Goal: Find specific page/section

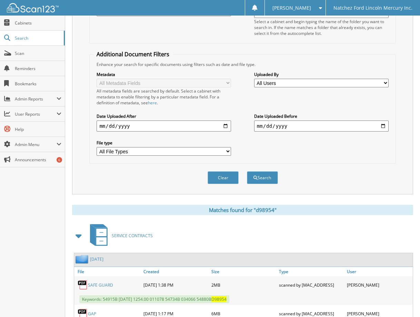
scroll to position [34, 0]
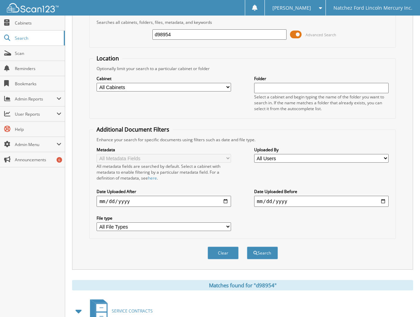
drag, startPoint x: 183, startPoint y: 34, endPoint x: 101, endPoint y: 34, distance: 82.4
click at [101, 34] on div "d98954 Advanced Search" at bounding box center [242, 34] width 299 height 19
type input "nm1022"
click at [247, 246] on button "Search" at bounding box center [262, 252] width 31 height 13
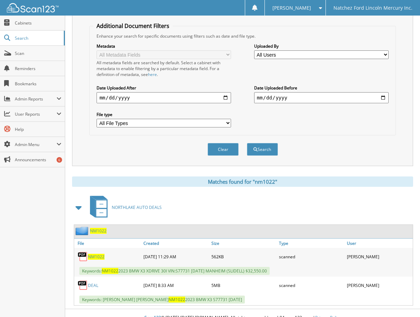
scroll to position [148, 0]
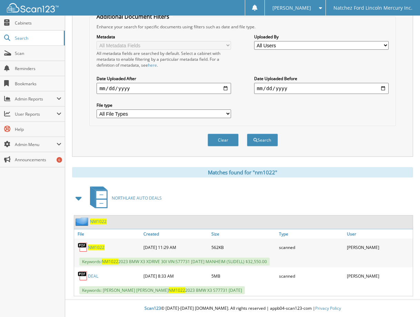
click at [95, 276] on link "DEAL" at bounding box center [93, 276] width 10 height 6
click at [96, 276] on link "DEAL" at bounding box center [93, 276] width 10 height 6
click at [94, 278] on link "DEAL" at bounding box center [93, 276] width 10 height 6
